Goal: Find specific page/section: Find specific page/section

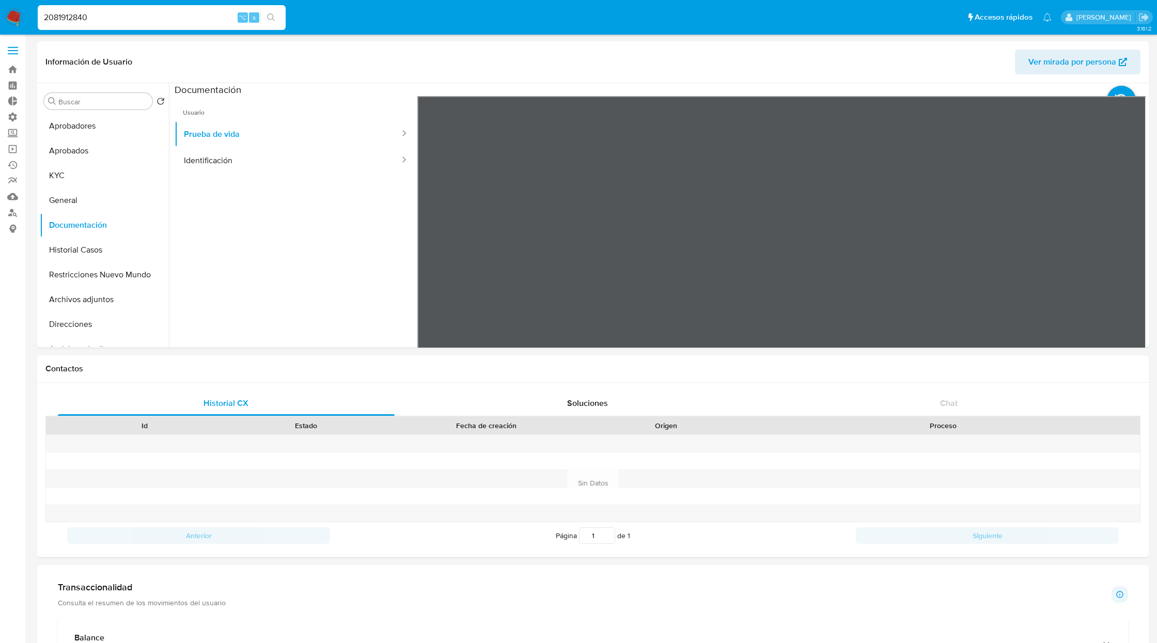
select select "10"
click at [123, 15] on input "2081912840" at bounding box center [162, 17] width 248 height 13
paste input "1379909567"
type input "1379909567"
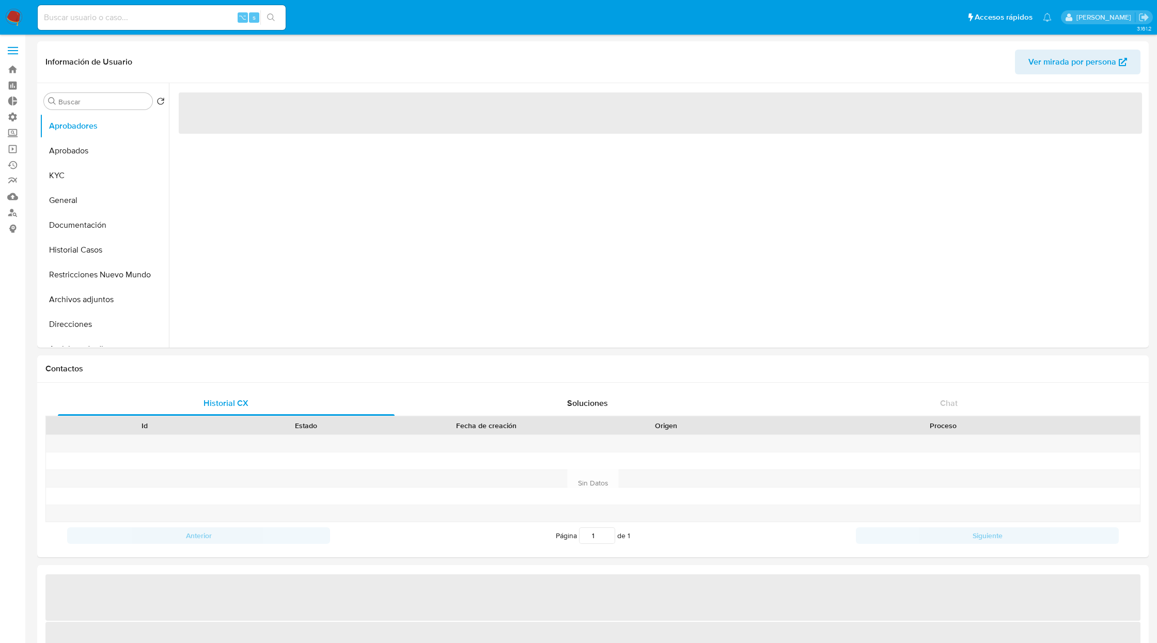
click at [146, 22] on input at bounding box center [162, 17] width 248 height 13
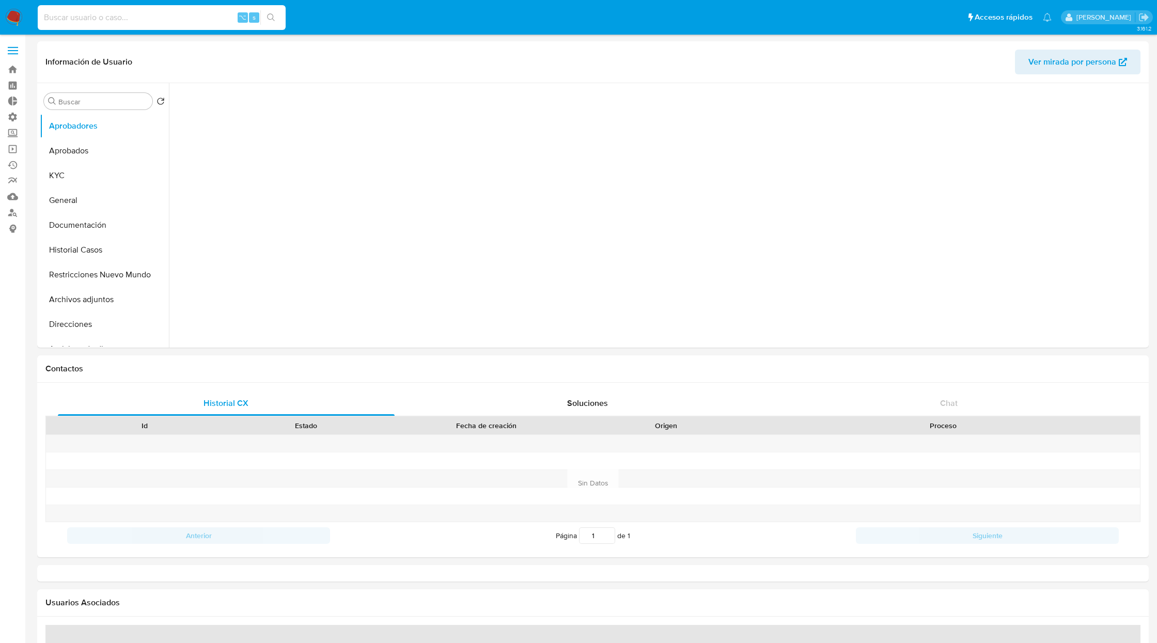
select select "10"
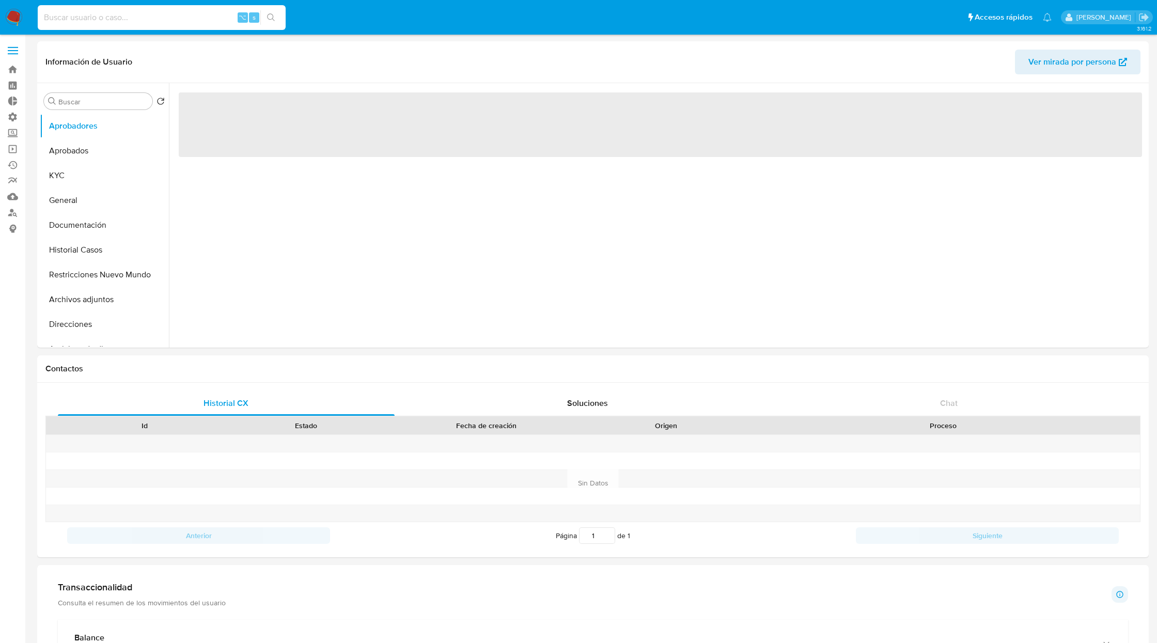
click at [120, 18] on input at bounding box center [162, 17] width 248 height 13
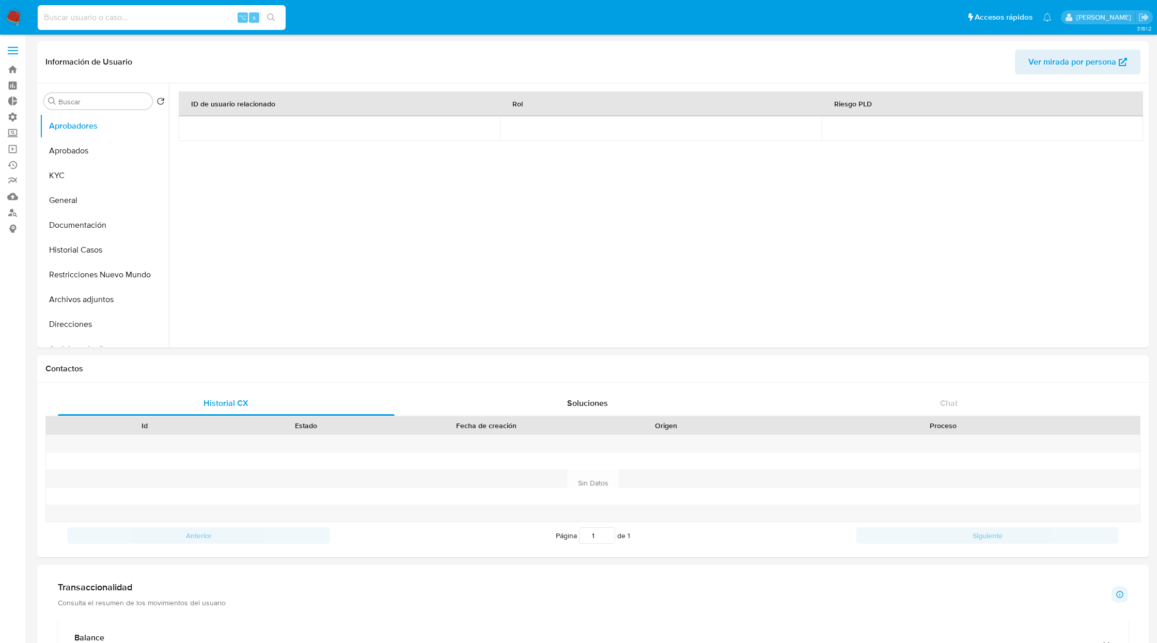
paste input "1379909567"
type input "1379909567"
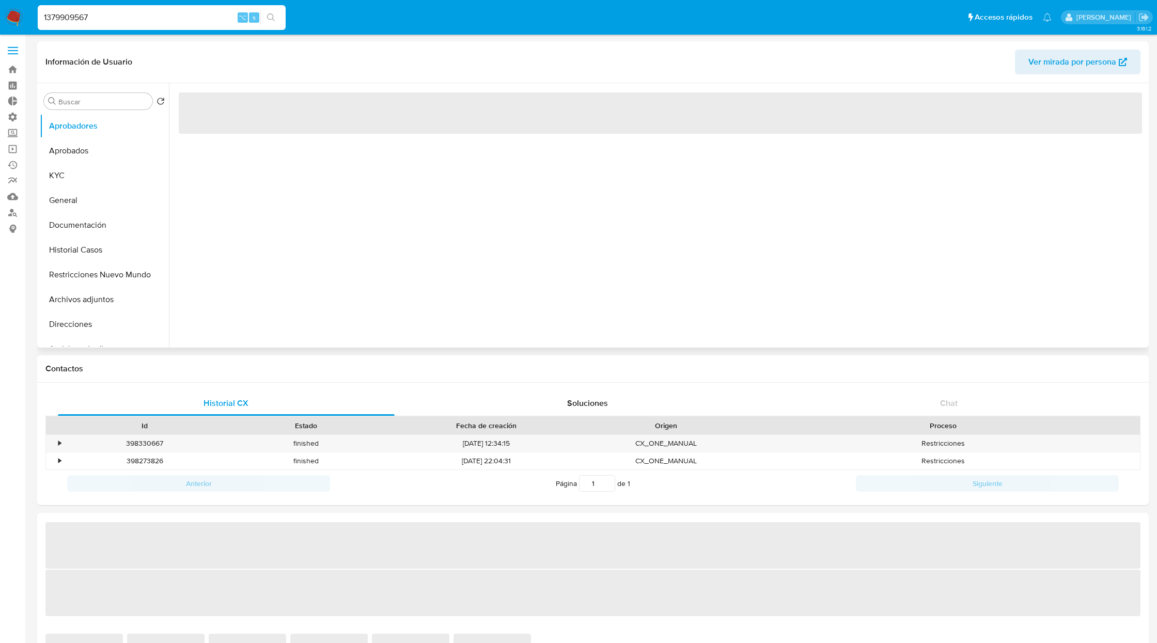
select select "10"
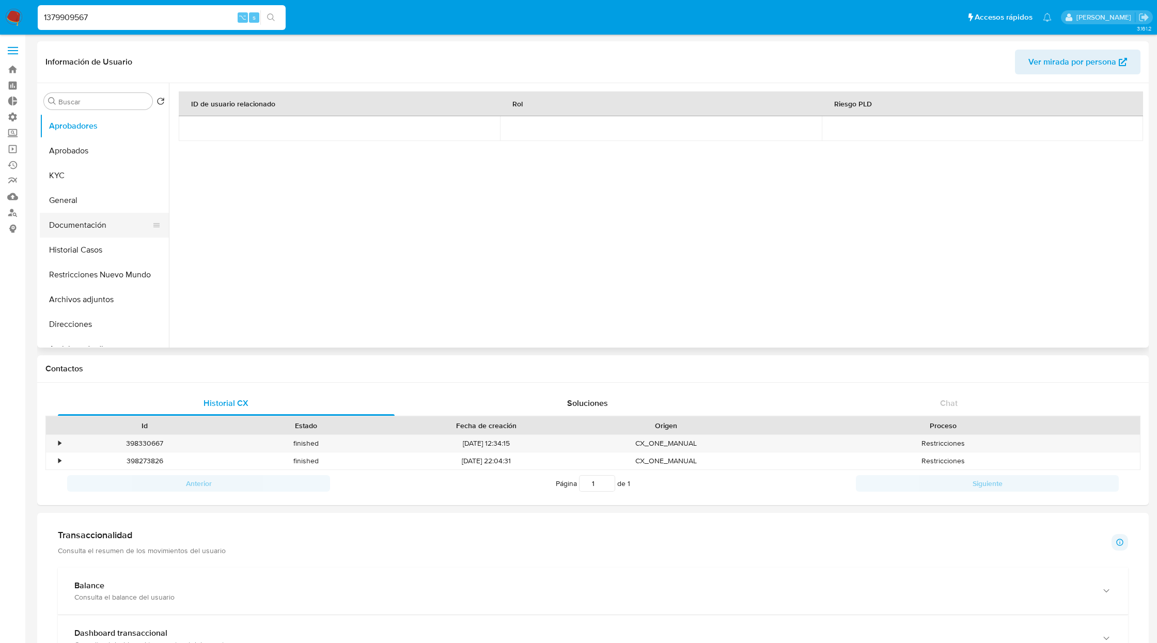
click at [82, 217] on button "Documentación" at bounding box center [100, 225] width 121 height 25
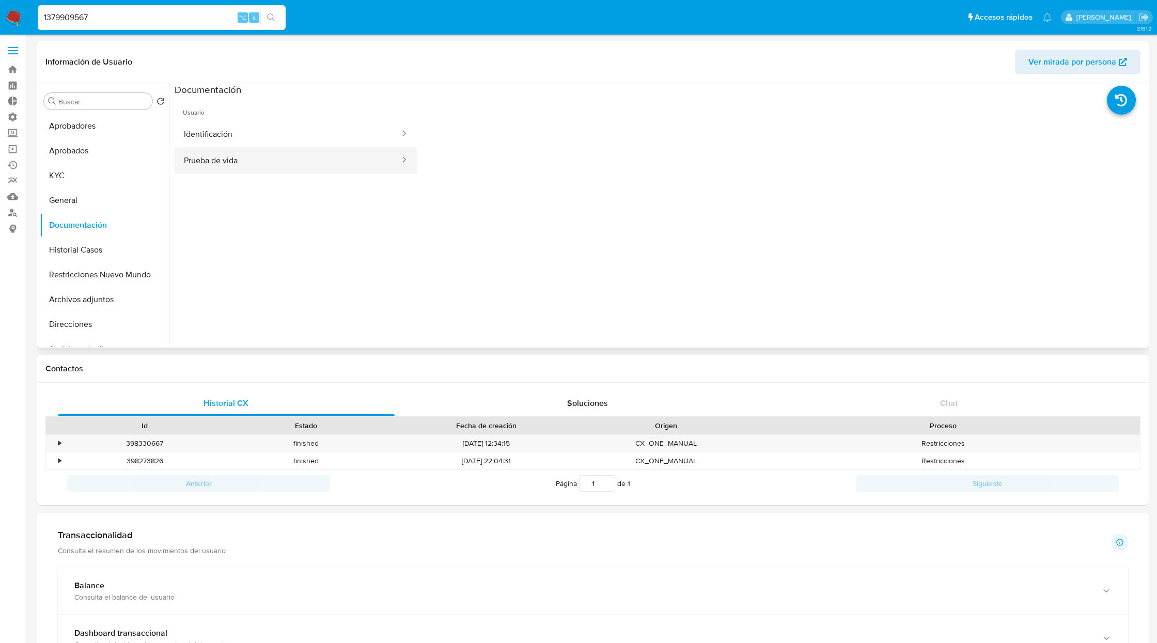
click at [220, 156] on button "Prueba de vida" at bounding box center [288, 160] width 226 height 26
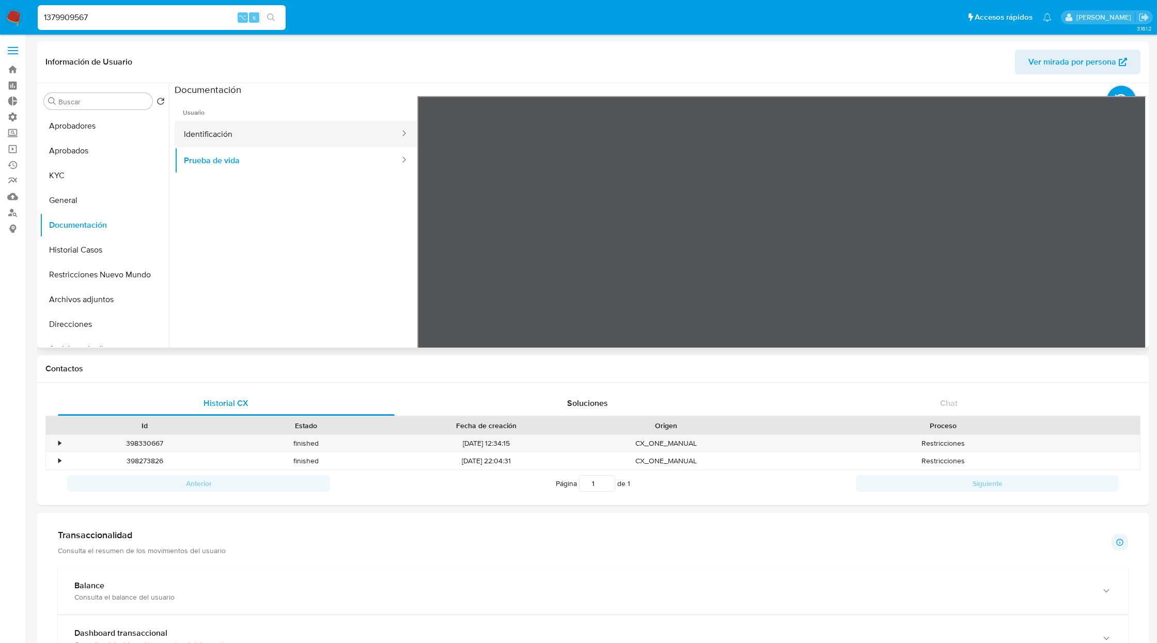
click at [263, 126] on button "Identificación" at bounding box center [288, 134] width 226 height 26
click at [1126, 267] on icon at bounding box center [1133, 264] width 21 height 21
